Goal: Information Seeking & Learning: Learn about a topic

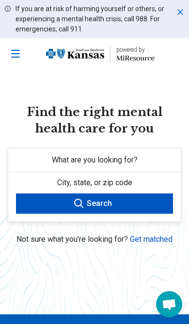
click at [141, 200] on button "Search" at bounding box center [94, 203] width 157 height 20
click at [139, 162] on button "What are you looking for?" at bounding box center [94, 159] width 172 height 23
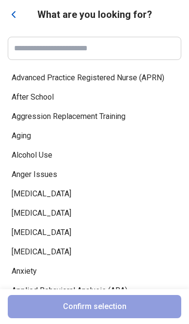
scroll to position [189, 0]
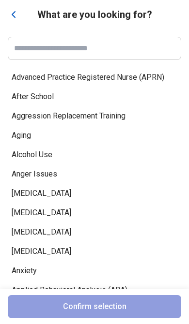
click at [136, 53] on input at bounding box center [94, 49] width 160 height 12
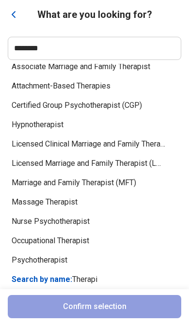
scroll to position [0, 0]
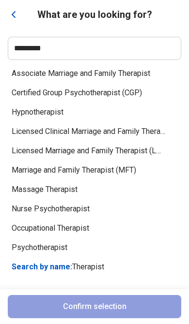
type input "*********"
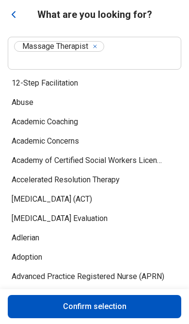
click at [69, 194] on span "[MEDICAL_DATA] (ACT)" at bounding box center [89, 199] width 154 height 12
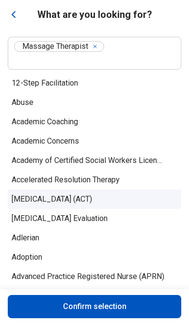
click at [106, 311] on button "Confirm selection" at bounding box center [94, 306] width 173 height 23
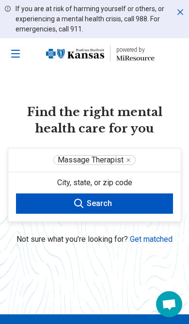
click at [109, 202] on button "Search" at bounding box center [94, 203] width 157 height 20
click at [102, 203] on button "Search" at bounding box center [94, 203] width 157 height 20
click at [108, 181] on button "City, state, or zip code" at bounding box center [94, 182] width 172 height 21
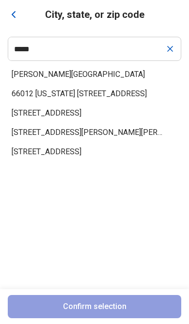
type input "*****"
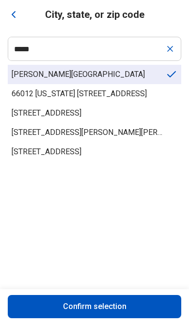
click at [120, 72] on span "[PERSON_NAME][GEOGRAPHIC_DATA]" at bounding box center [89, 75] width 154 height 12
click at [102, 307] on button "Confirm selection" at bounding box center [94, 306] width 173 height 23
click at [98, 306] on button "Confirm selection" at bounding box center [94, 306] width 173 height 23
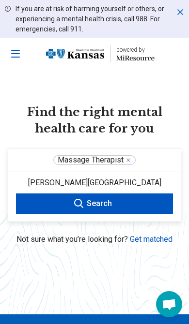
click at [108, 207] on button "Search" at bounding box center [94, 203] width 157 height 20
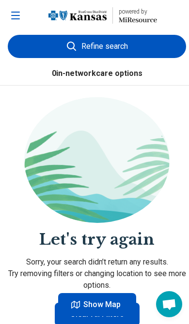
click at [117, 43] on button "Refine search" at bounding box center [97, 46] width 178 height 23
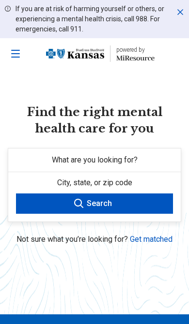
click at [122, 157] on span "What are you looking for?" at bounding box center [95, 159] width 86 height 9
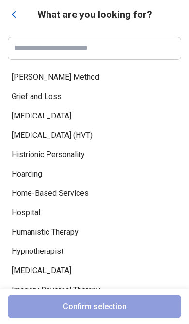
scroll to position [2302, 0]
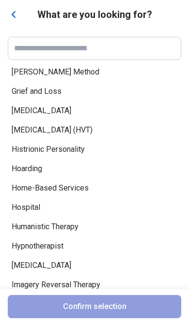
click at [119, 136] on span "[MEDICAL_DATA] (HVT)" at bounding box center [89, 130] width 154 height 12
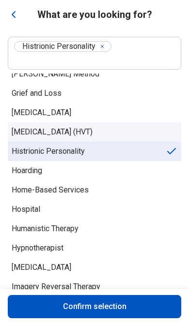
scroll to position [2321, 0]
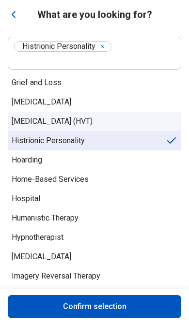
click at [128, 108] on span "[MEDICAL_DATA]" at bounding box center [89, 102] width 154 height 12
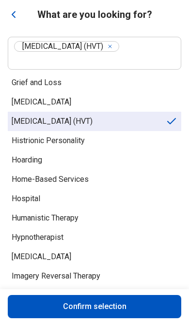
click at [123, 151] on div "Hoarding" at bounding box center [94, 159] width 173 height 19
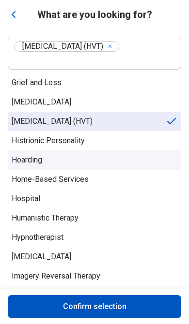
click at [119, 135] on span "Histrionic Personality" at bounding box center [89, 141] width 154 height 12
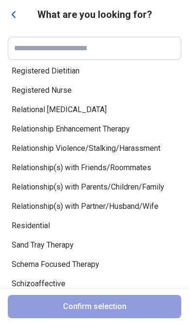
scroll to position [4835, 0]
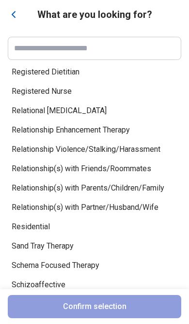
click at [148, 40] on div at bounding box center [94, 48] width 173 height 23
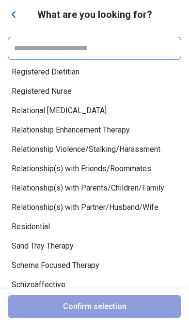
click at [148, 52] on div at bounding box center [94, 48] width 173 height 23
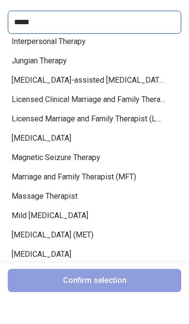
scroll to position [798, 0]
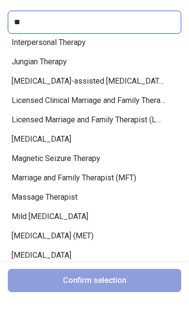
type input "*"
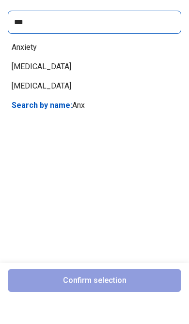
scroll to position [0, 0]
type input "****"
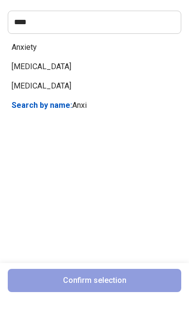
click at [106, 35] on section "What are you looking for? **** Anxiety Performance Anxiety Social Anxiety Searc…" at bounding box center [94, 162] width 189 height 324
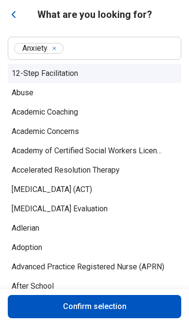
click at [133, 317] on button "Confirm selection" at bounding box center [94, 306] width 173 height 23
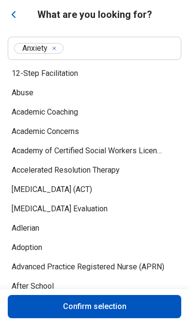
click at [121, 305] on button "Confirm selection" at bounding box center [94, 306] width 173 height 23
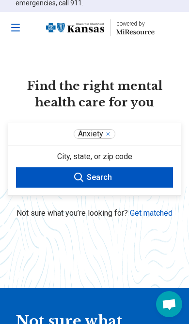
click at [126, 152] on button "City, state, or zip code" at bounding box center [94, 156] width 172 height 21
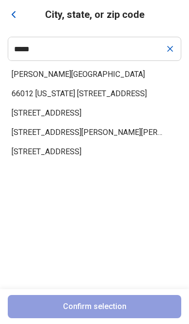
type input "*****"
click at [121, 74] on span "[PERSON_NAME][GEOGRAPHIC_DATA]" at bounding box center [89, 75] width 154 height 12
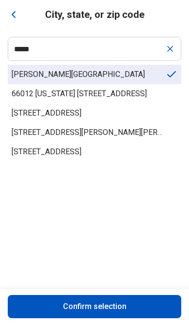
click at [136, 309] on button "Confirm selection" at bounding box center [94, 306] width 173 height 23
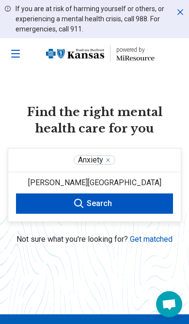
click at [137, 200] on button "Search" at bounding box center [94, 203] width 157 height 20
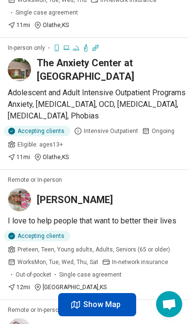
scroll to position [1222, 0]
